Goal: Information Seeking & Learning: Learn about a topic

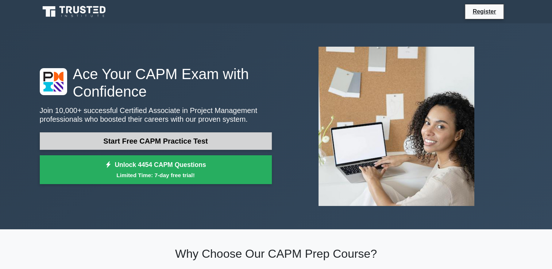
click at [208, 140] on link "Start Free CAPM Practice Test" at bounding box center [156, 142] width 232 height 18
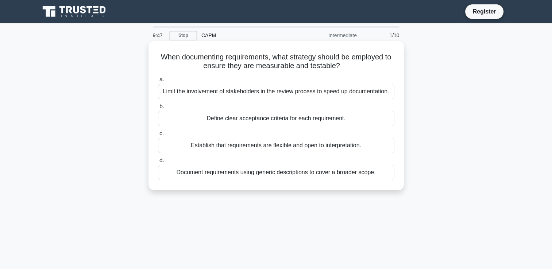
click at [253, 119] on div "Define clear acceptance criteria for each requirement." at bounding box center [276, 118] width 237 height 15
click at [158, 109] on input "b. Define clear acceptance criteria for each requirement." at bounding box center [158, 106] width 0 height 5
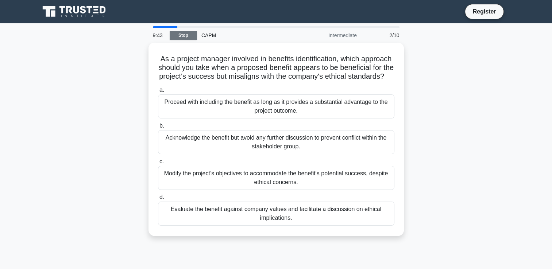
click at [185, 35] on link "Stop" at bounding box center [183, 35] width 27 height 9
